Goal: Information Seeking & Learning: Learn about a topic

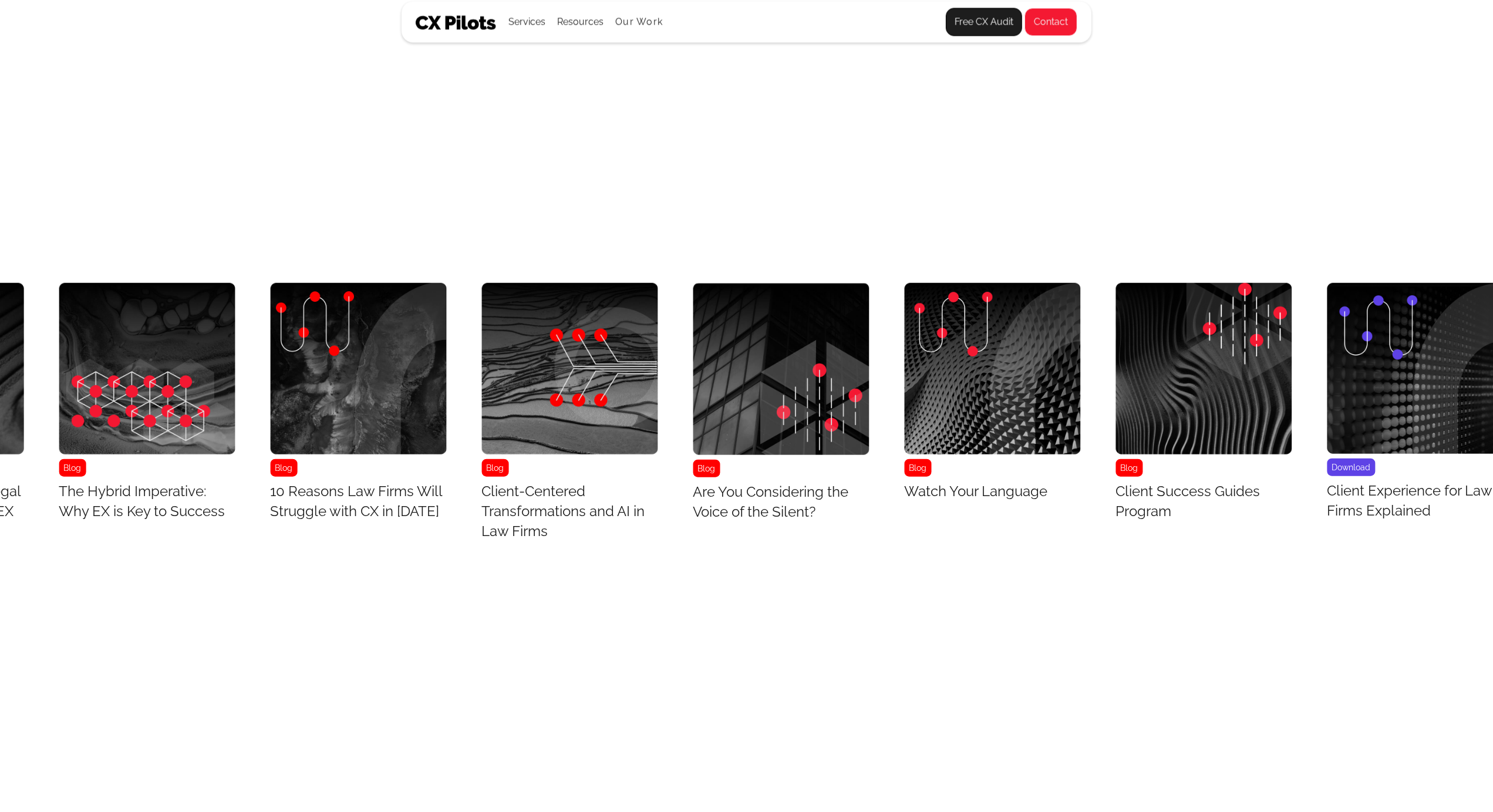
scroll to position [5380, 1520]
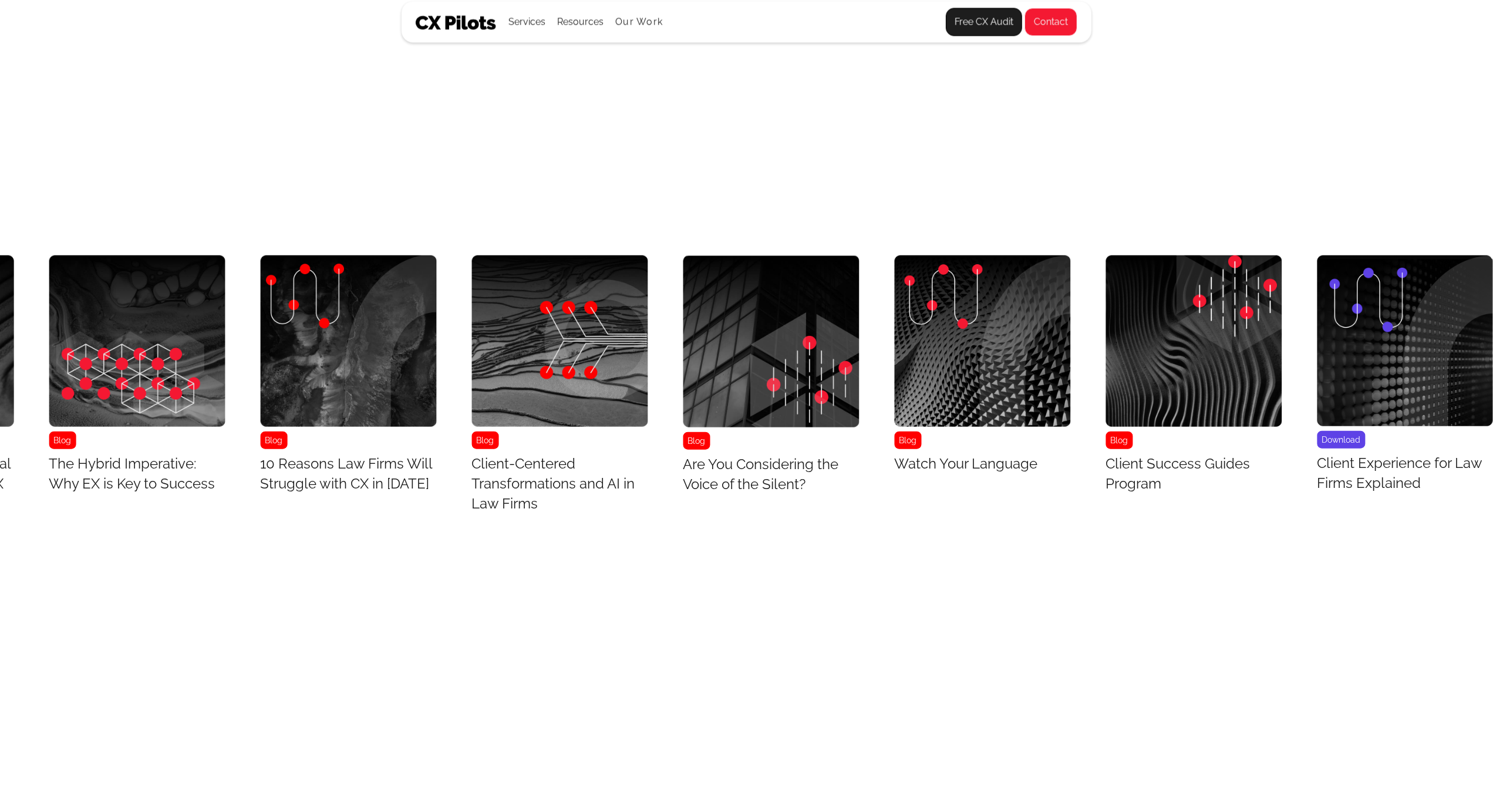
click at [1324, 298] on img "14 / 43" at bounding box center [1405, 341] width 176 height 171
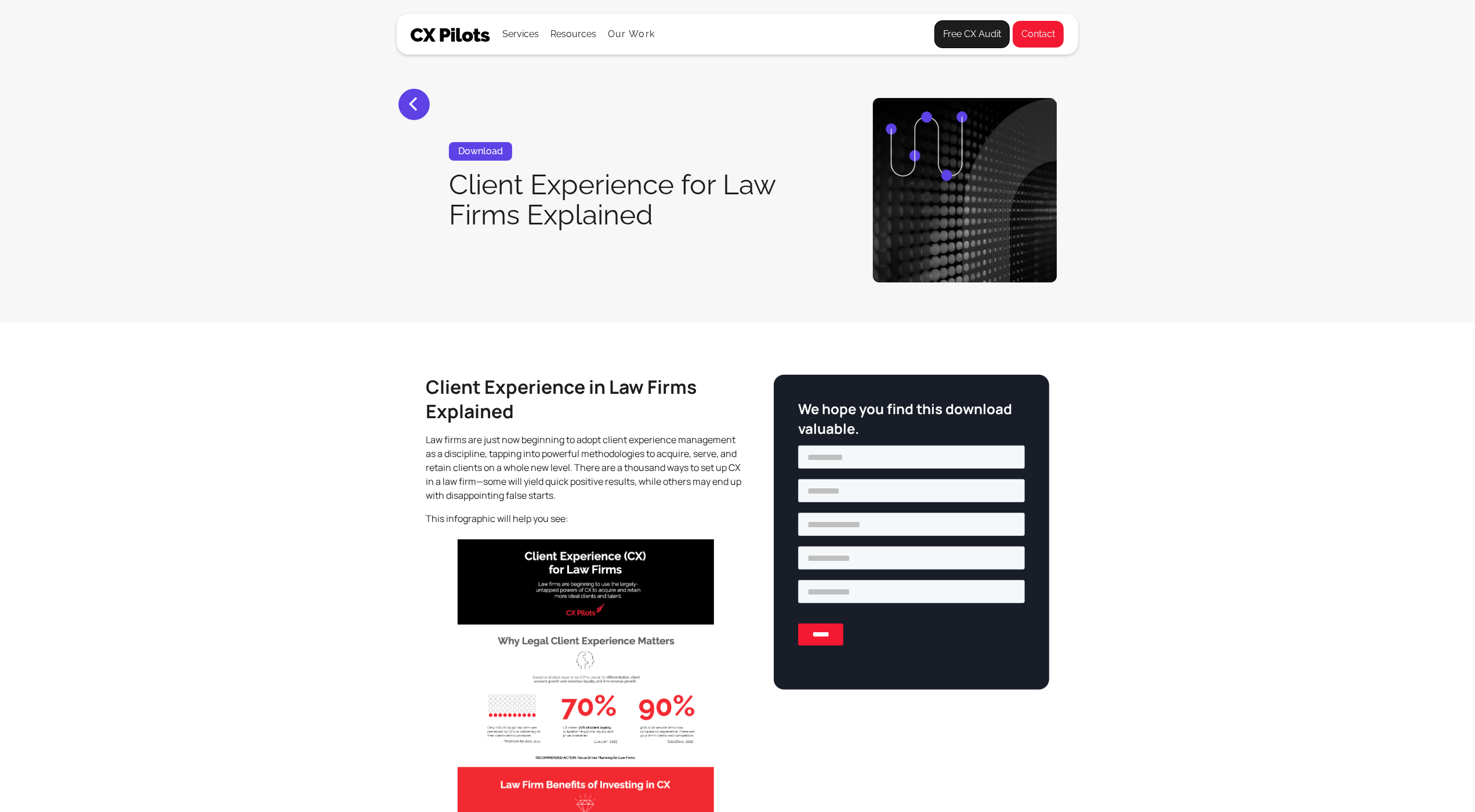
click at [1308, 294] on section "< Download Client Experience for Law Firms Explained" at bounding box center [737, 161] width 1475 height 323
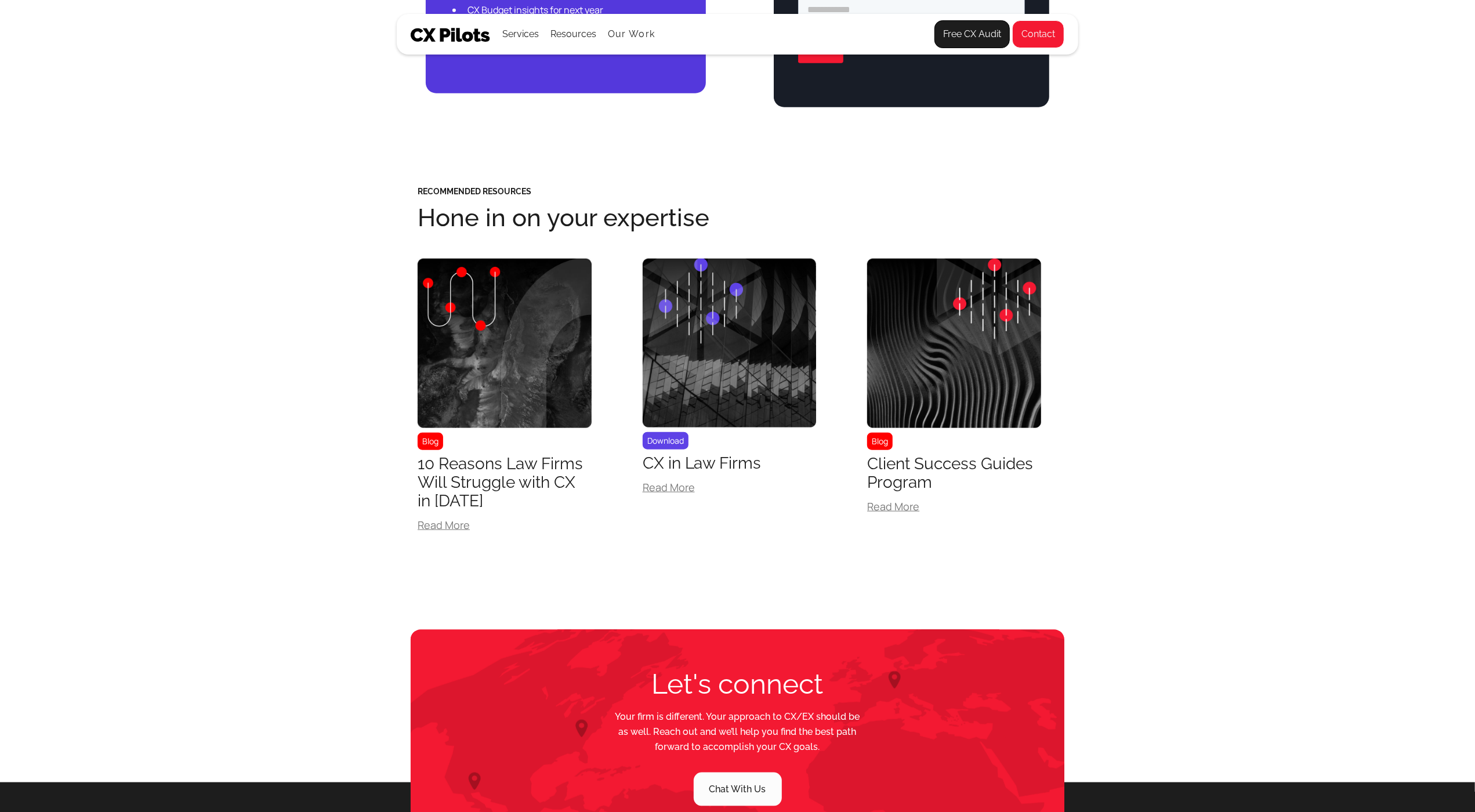
scroll to position [1117, 0]
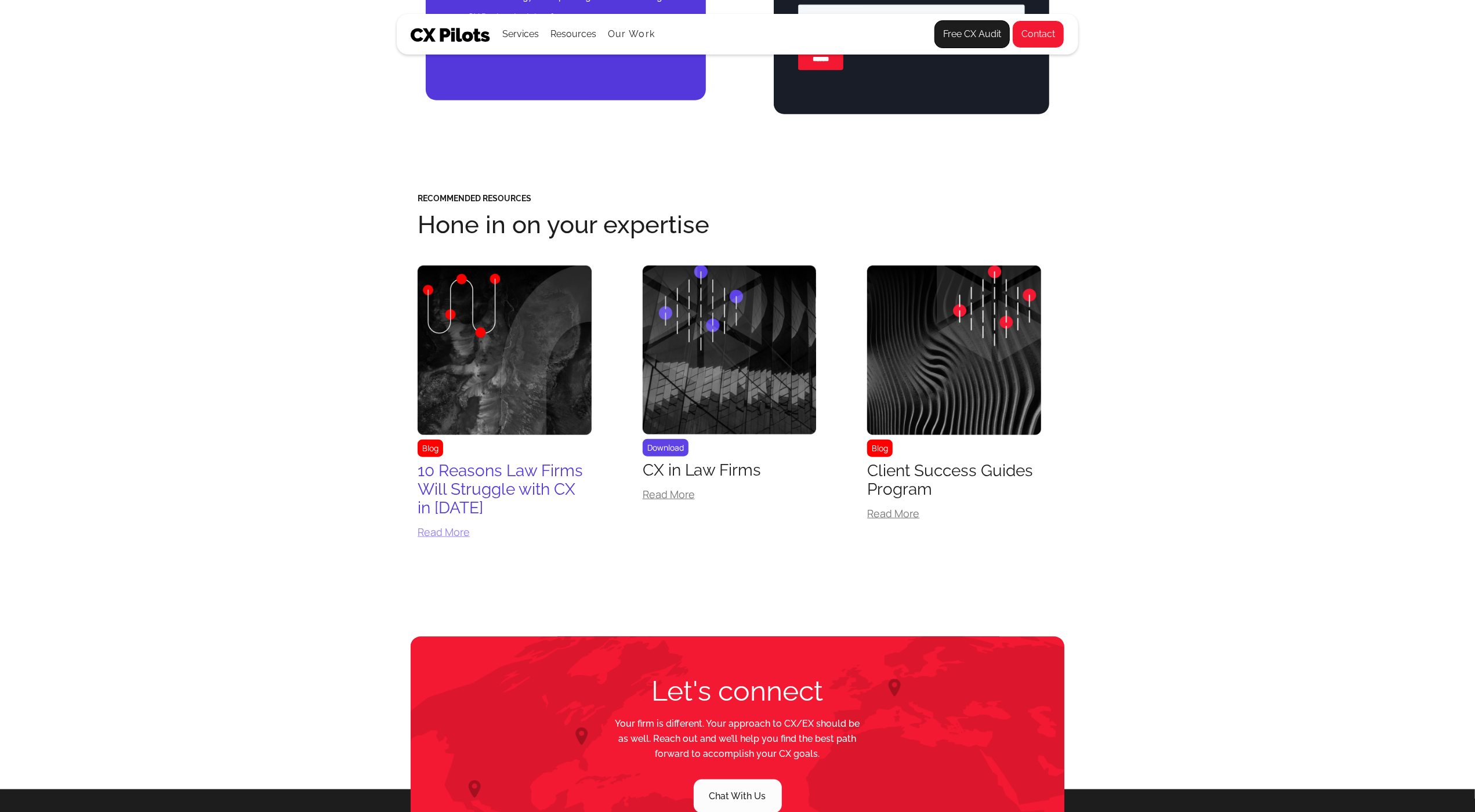
click at [484, 318] on img at bounding box center [504, 350] width 174 height 169
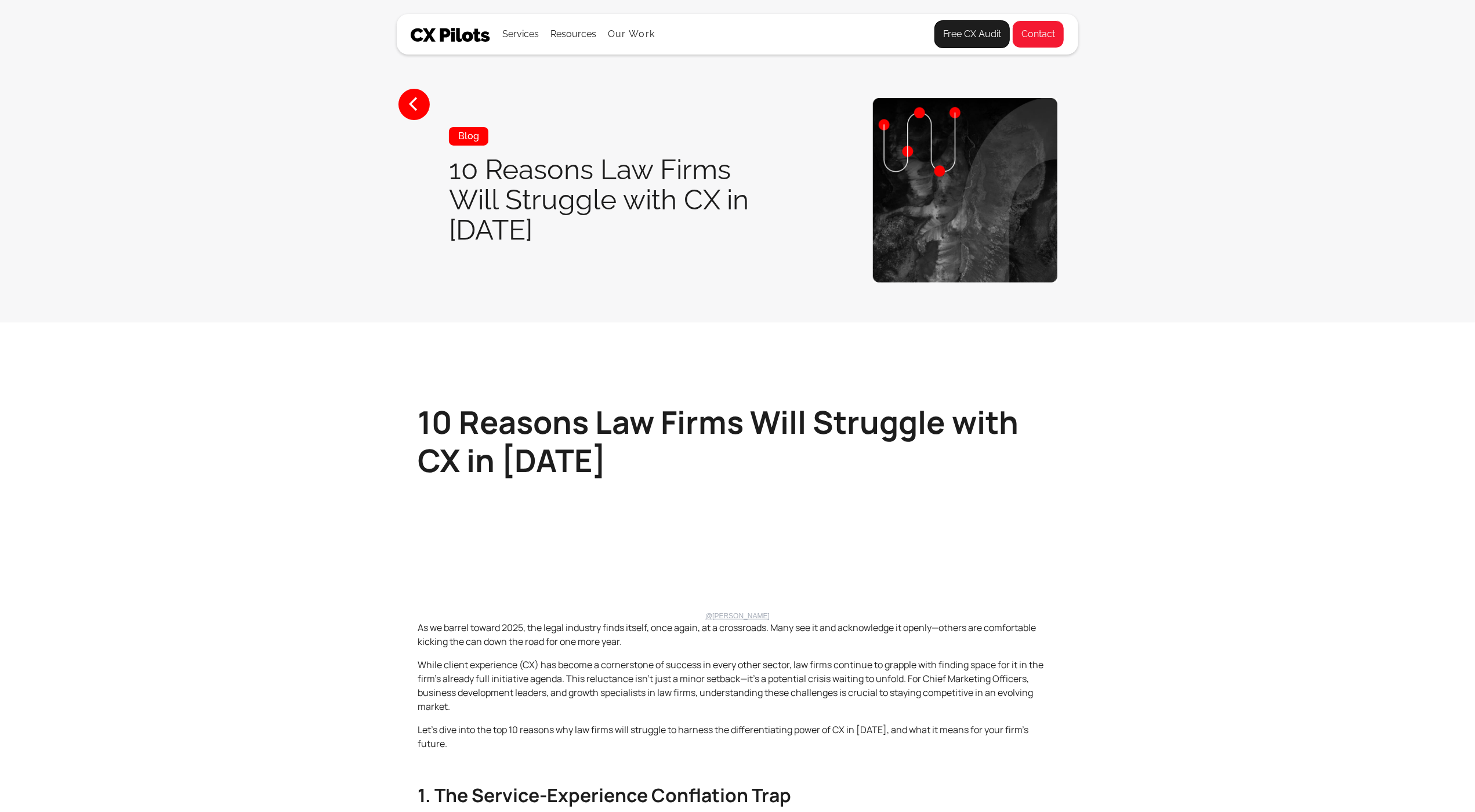
click at [484, 318] on section "< Blog 10 Reasons Law Firms Will Struggle with CX in 2025" at bounding box center [737, 161] width 1475 height 323
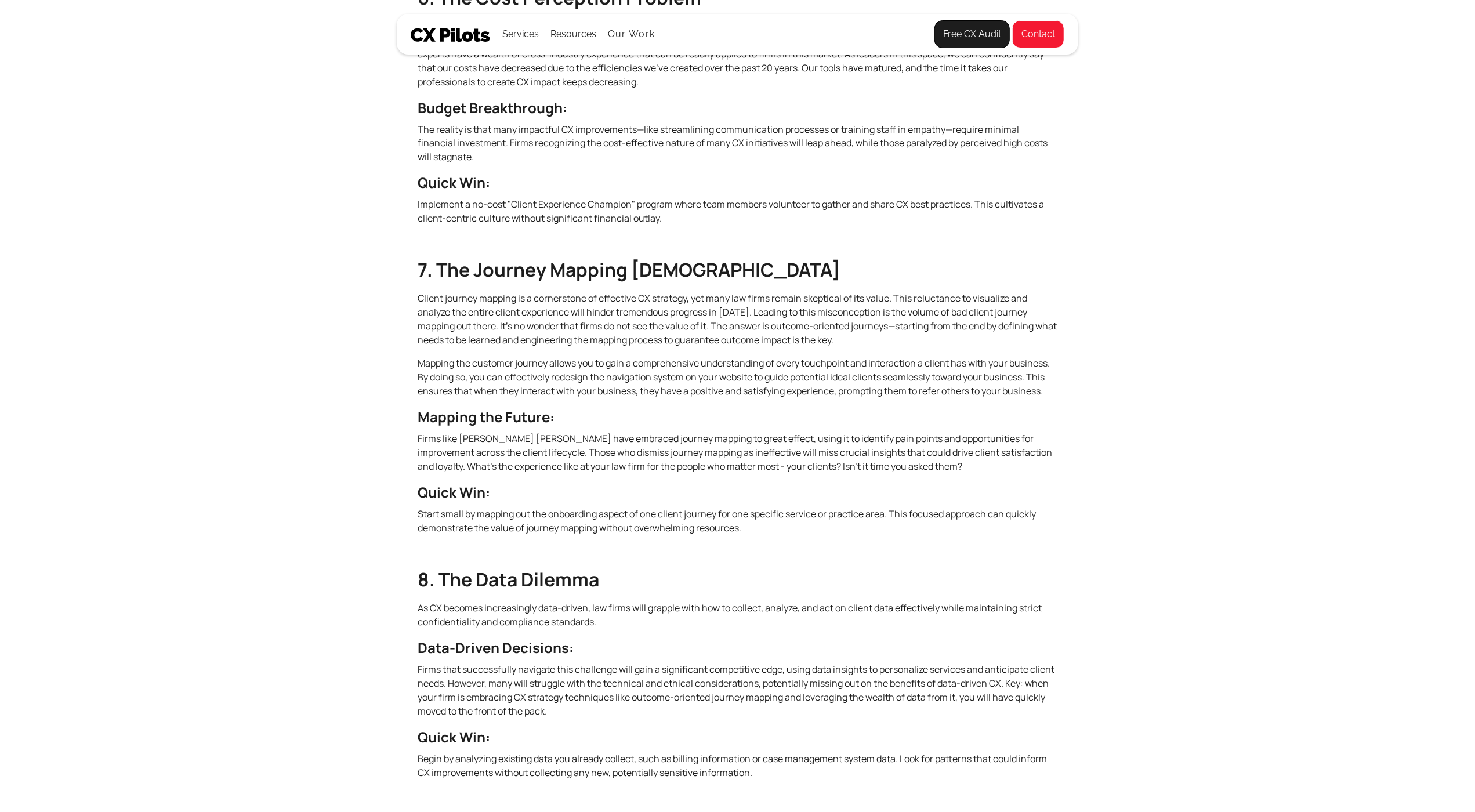
scroll to position [2136, 0]
